Goal: Information Seeking & Learning: Learn about a topic

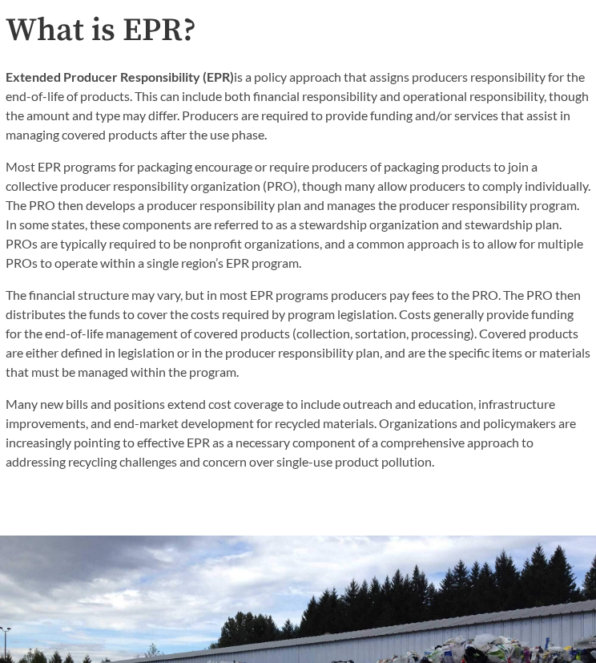
scroll to position [945, 0]
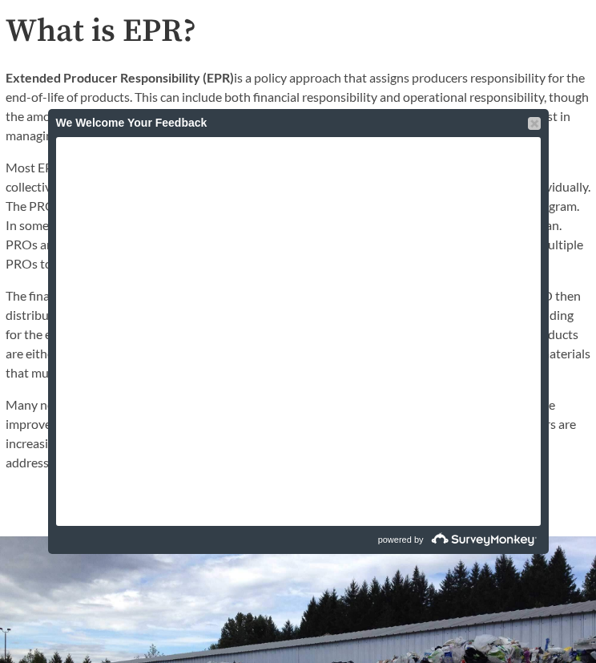
click at [529, 124] on div at bounding box center [534, 123] width 13 height 13
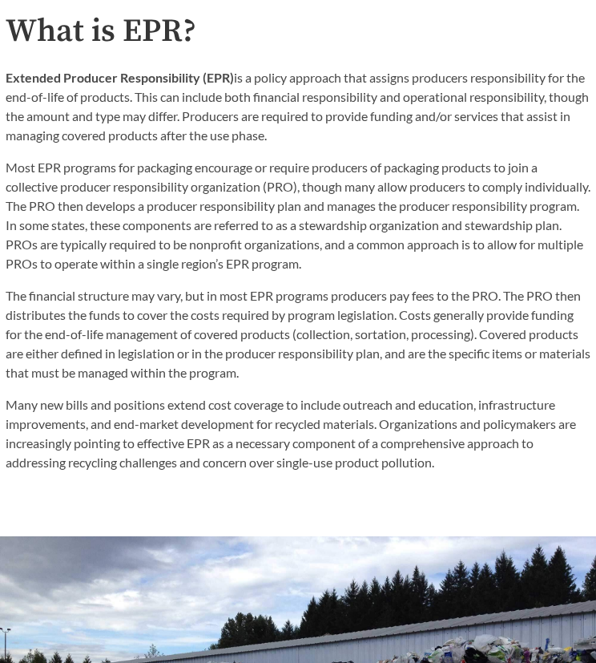
click at [315, 222] on p "Most EPR programs for packaging encourage or require producers of packaging pro…" at bounding box center [298, 215] width 585 height 115
drag, startPoint x: 236, startPoint y: 71, endPoint x: 423, endPoint y: 72, distance: 186.7
drag, startPoint x: 423, startPoint y: 72, endPoint x: 241, endPoint y: 69, distance: 181.9
drag, startPoint x: 241, startPoint y: 69, endPoint x: 231, endPoint y: 59, distance: 14.2
click at [231, 59] on div "What is EPR? Extended Producer Responsibility (EPR) is a policy approach that a…" at bounding box center [298, 243] width 585 height 458
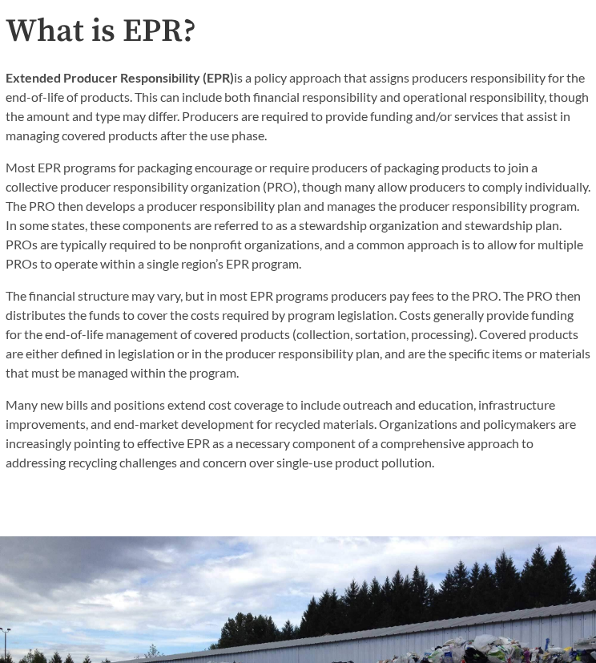
drag, startPoint x: 234, startPoint y: 73, endPoint x: 575, endPoint y: 133, distance: 346.6
click at [575, 133] on p "Extended Producer Responsibility (EPR) is a policy approach that assigns produc…" at bounding box center [298, 106] width 585 height 77
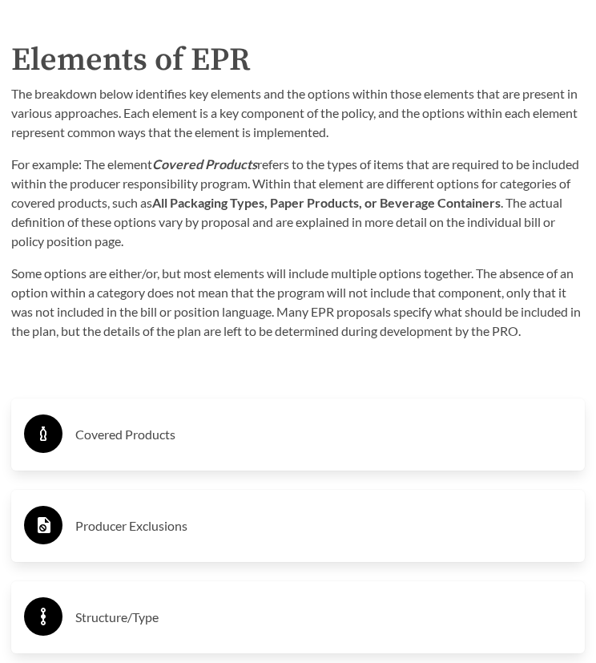
scroll to position [3093, 0]
click at [48, 429] on circle at bounding box center [43, 432] width 38 height 38
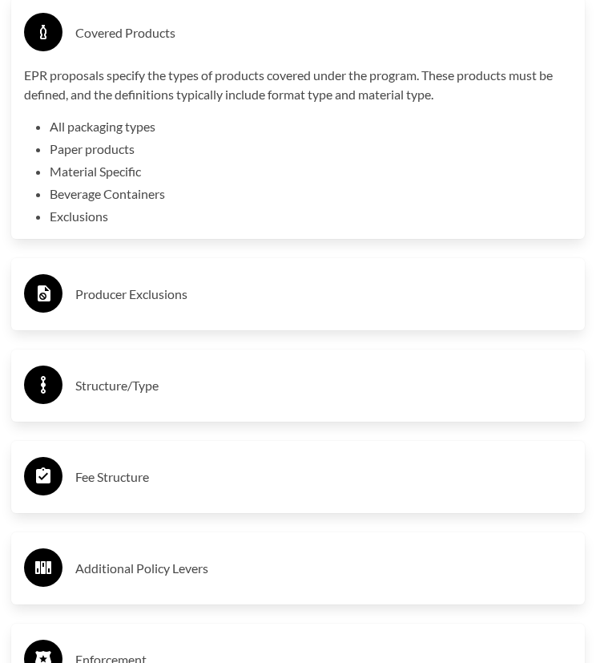
scroll to position [3506, 0]
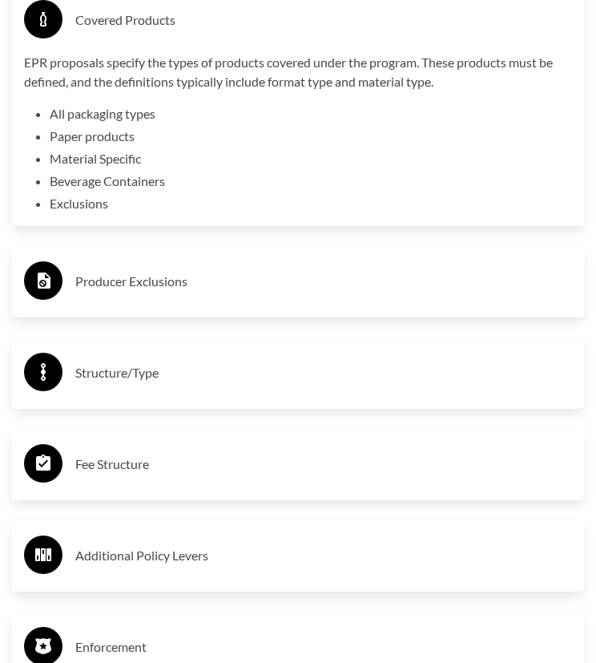
click at [146, 280] on h3 "Producer Exclusions" at bounding box center [323, 281] width 497 height 26
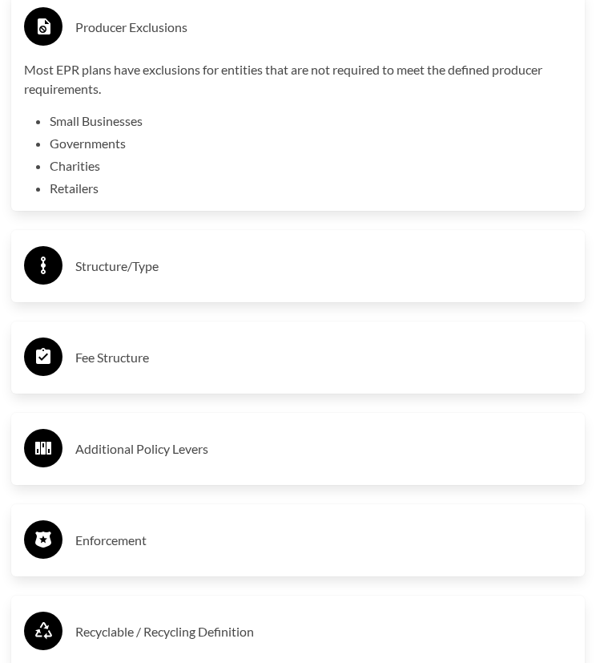
scroll to position [3787, 0]
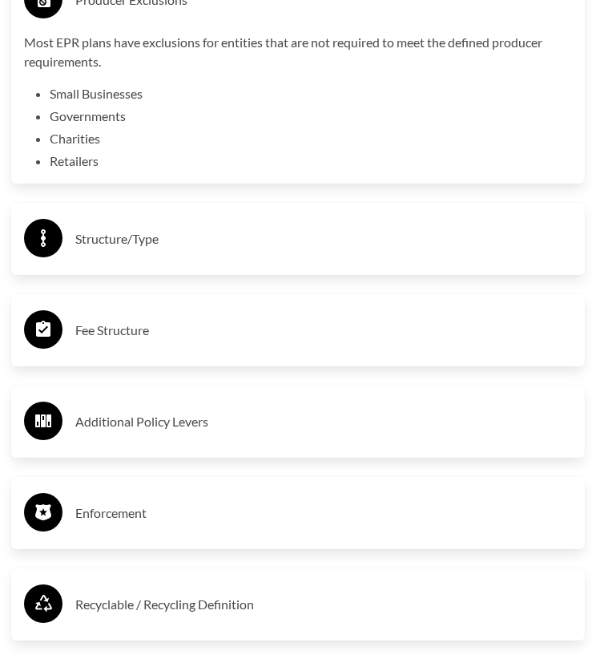
click at [112, 230] on h3 "Structure/Type" at bounding box center [323, 239] width 497 height 26
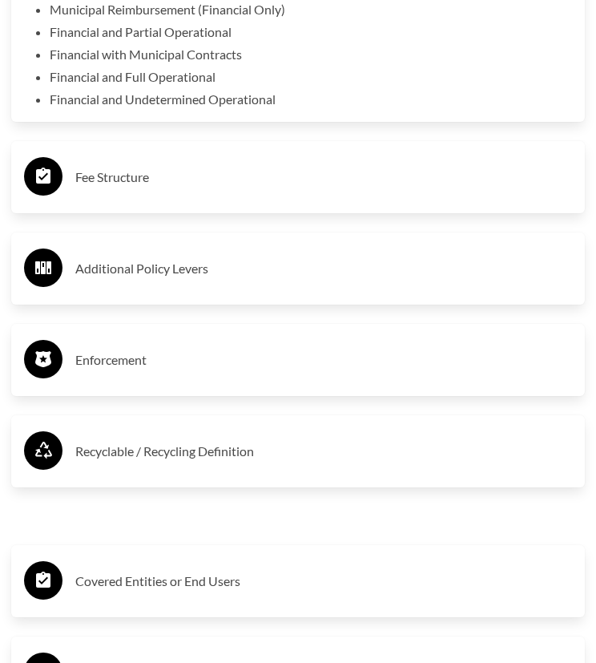
scroll to position [4125, 0]
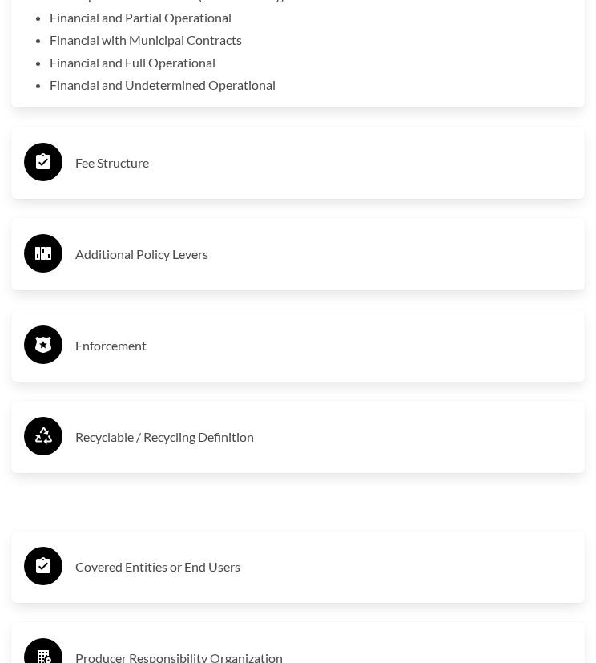
click at [122, 159] on h3 "Fee Structure" at bounding box center [323, 163] width 497 height 26
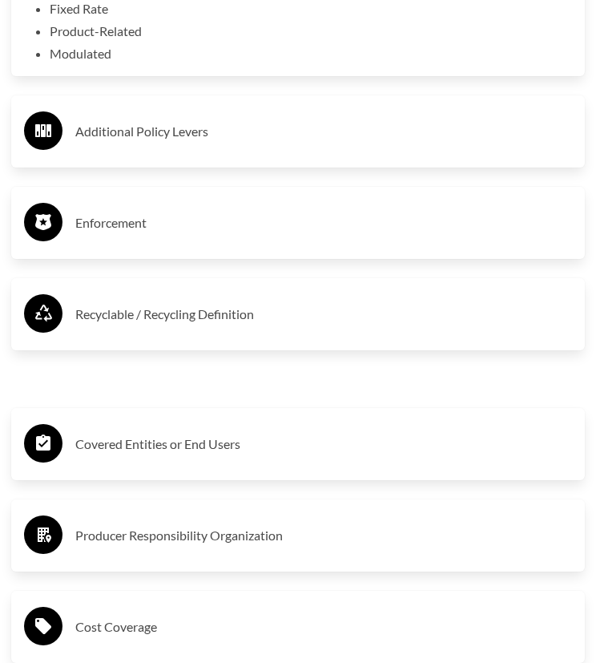
scroll to position [4368, 0]
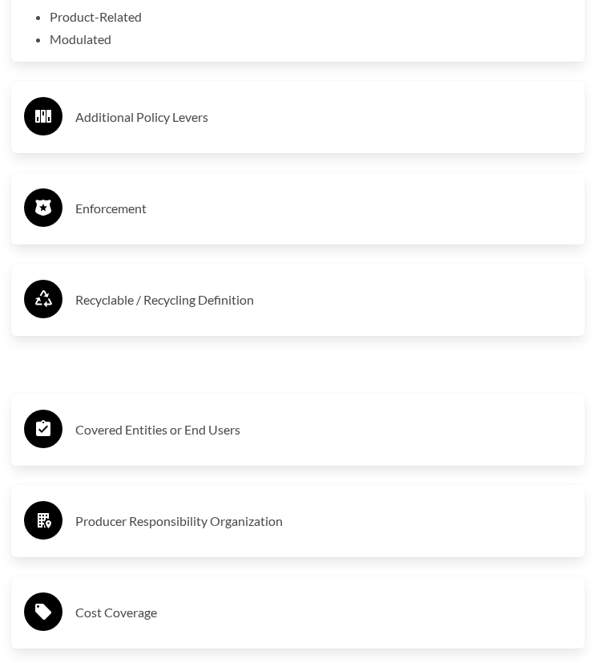
click at [147, 293] on h3 "Recyclable / Recycling Definition" at bounding box center [323, 300] width 497 height 26
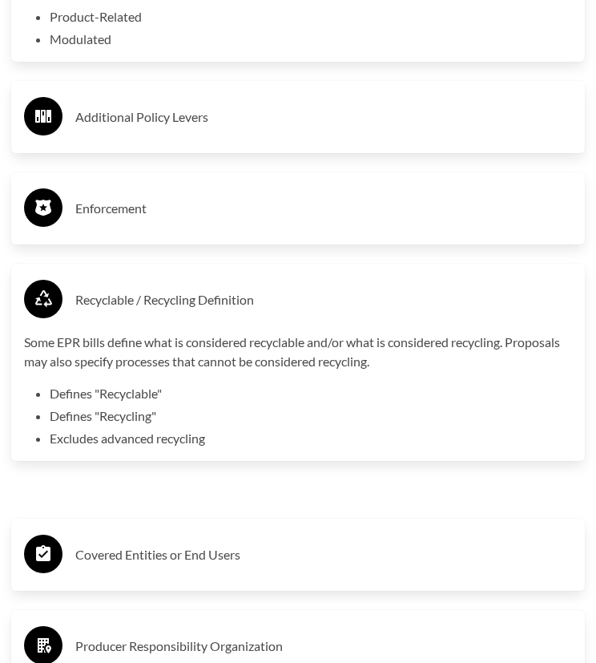
click at [149, 198] on h3 "Enforcement" at bounding box center [323, 209] width 497 height 26
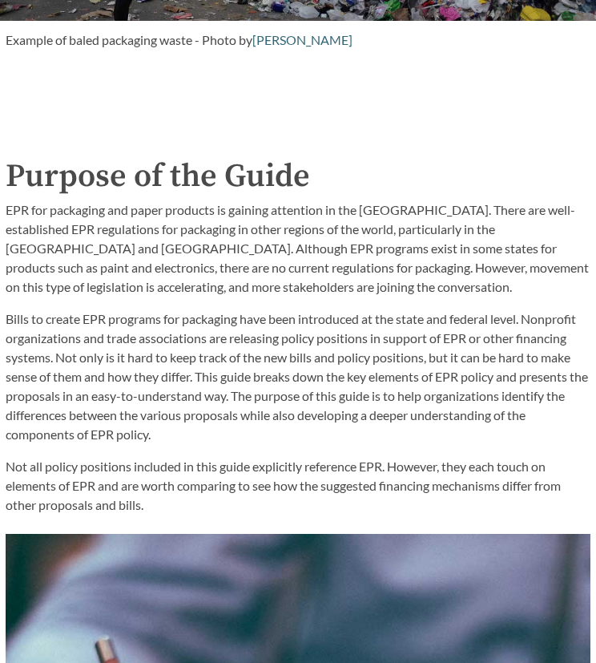
scroll to position [1779, 0]
